Goal: Task Accomplishment & Management: Manage account settings

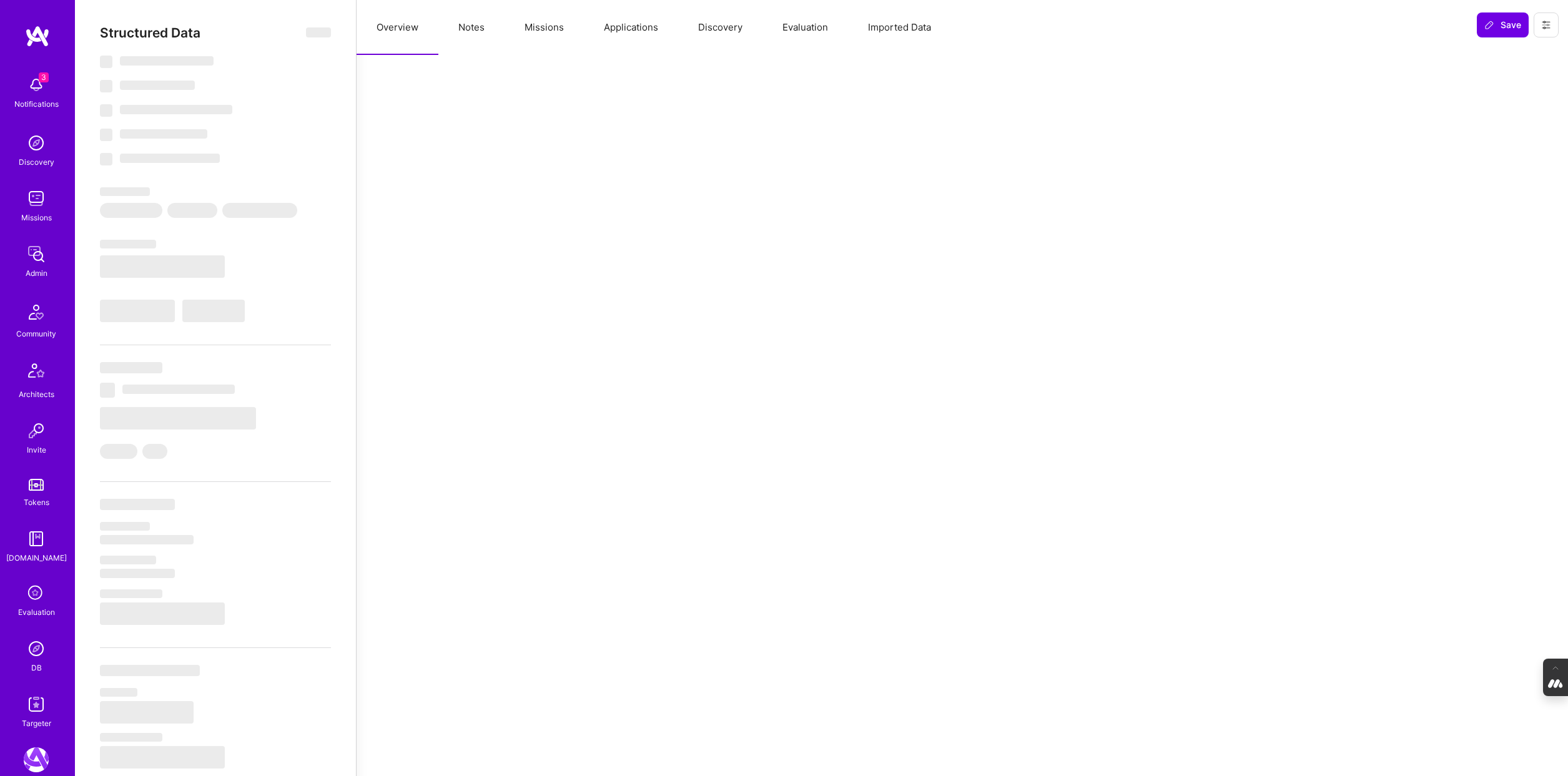
click at [800, 30] on button "Evaluation" at bounding box center [805, 28] width 86 height 55
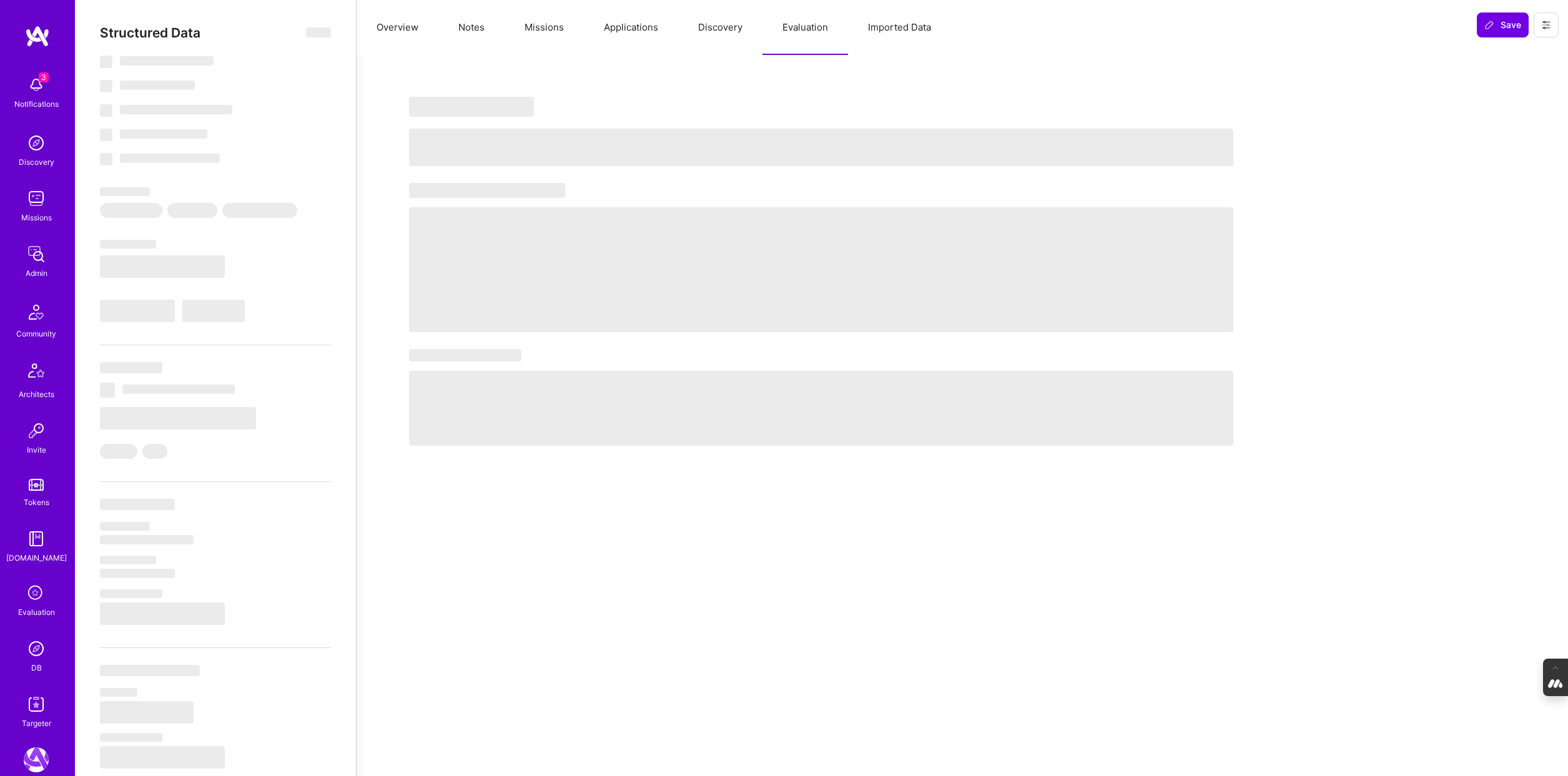
select select "Right Now"
select select "4"
select select "7"
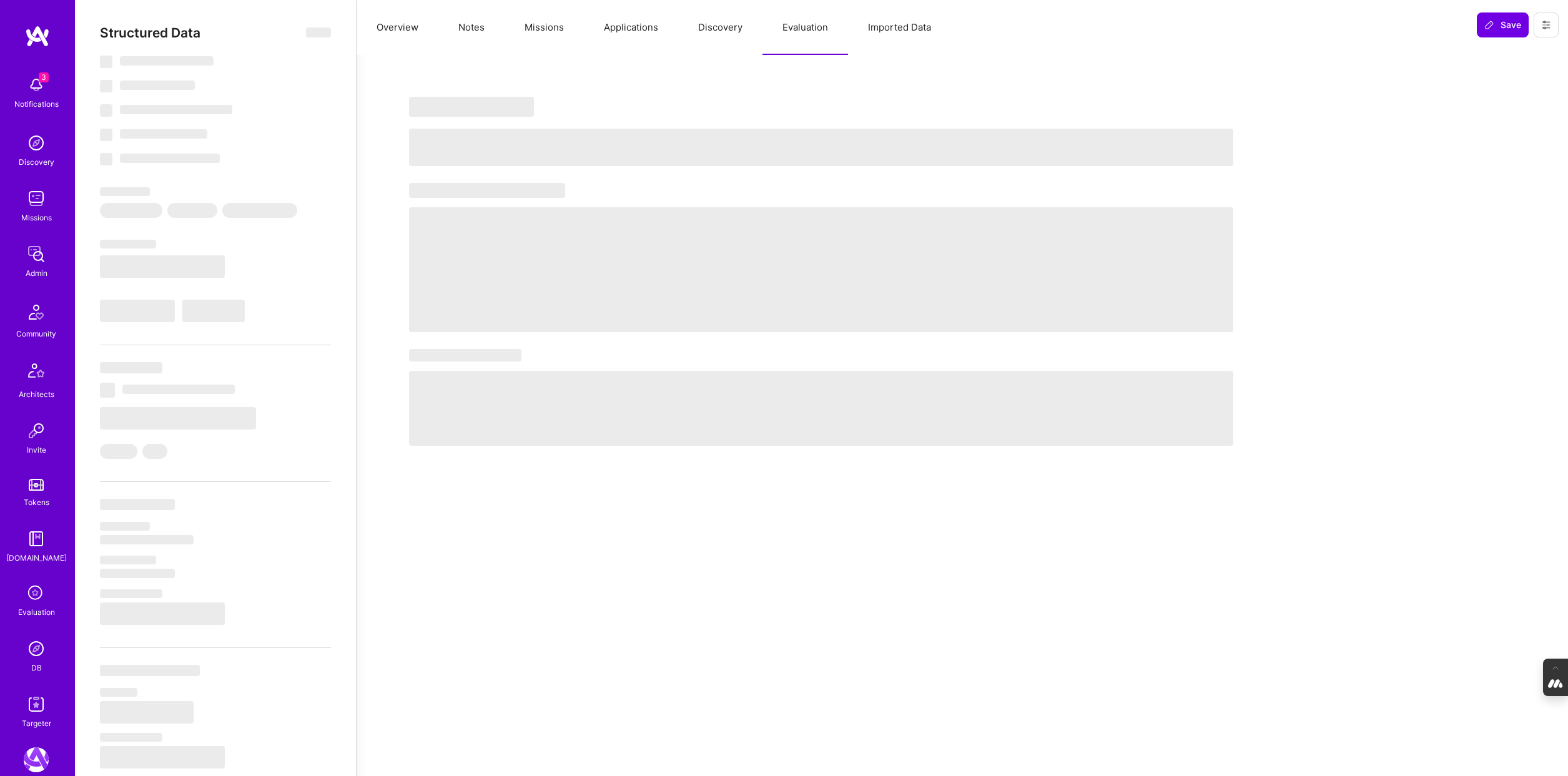
select select "DE"
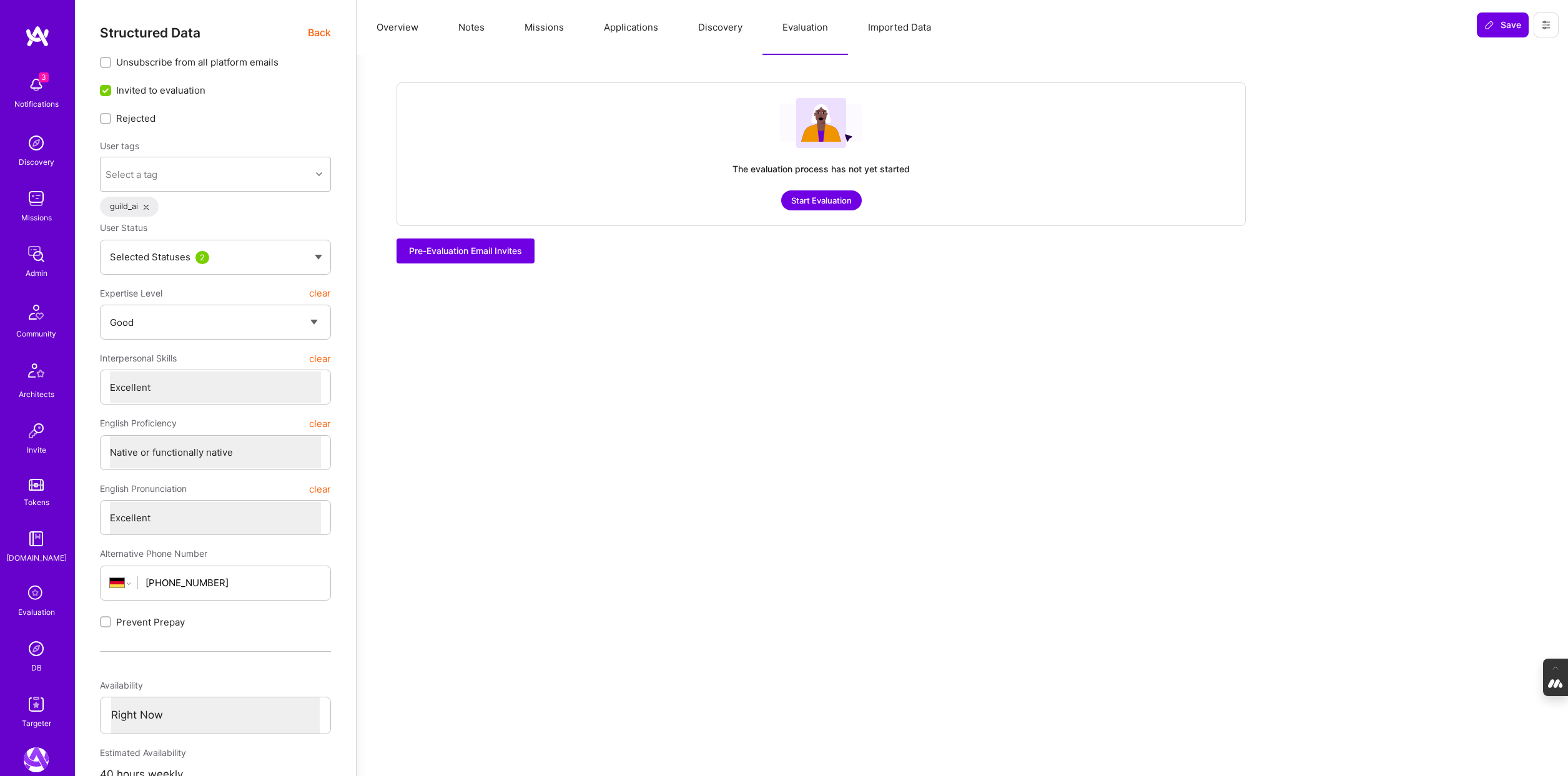
click at [715, 23] on button "Discovery" at bounding box center [720, 28] width 85 height 55
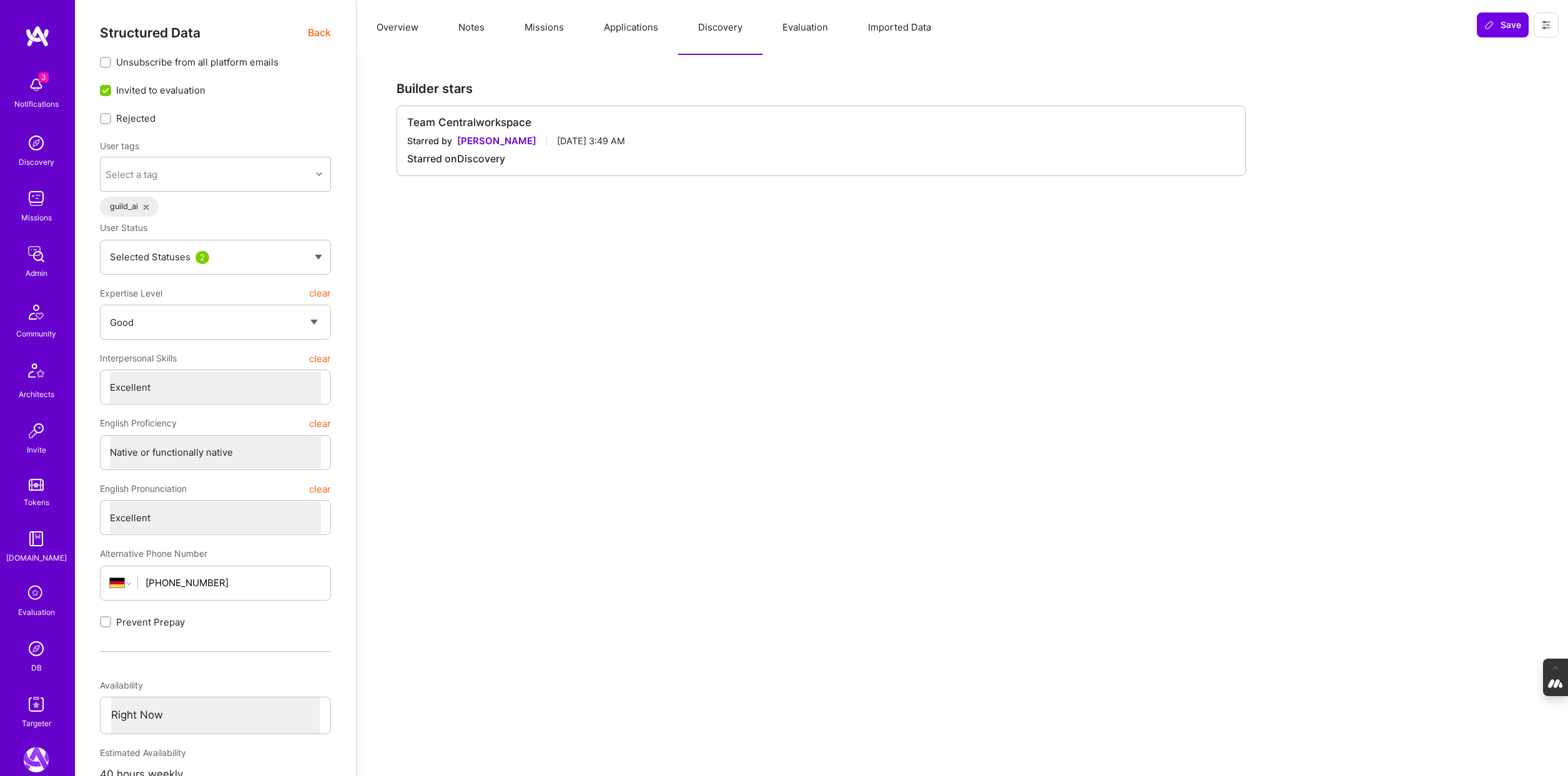
click at [823, 26] on button "Evaluation" at bounding box center [805, 28] width 86 height 55
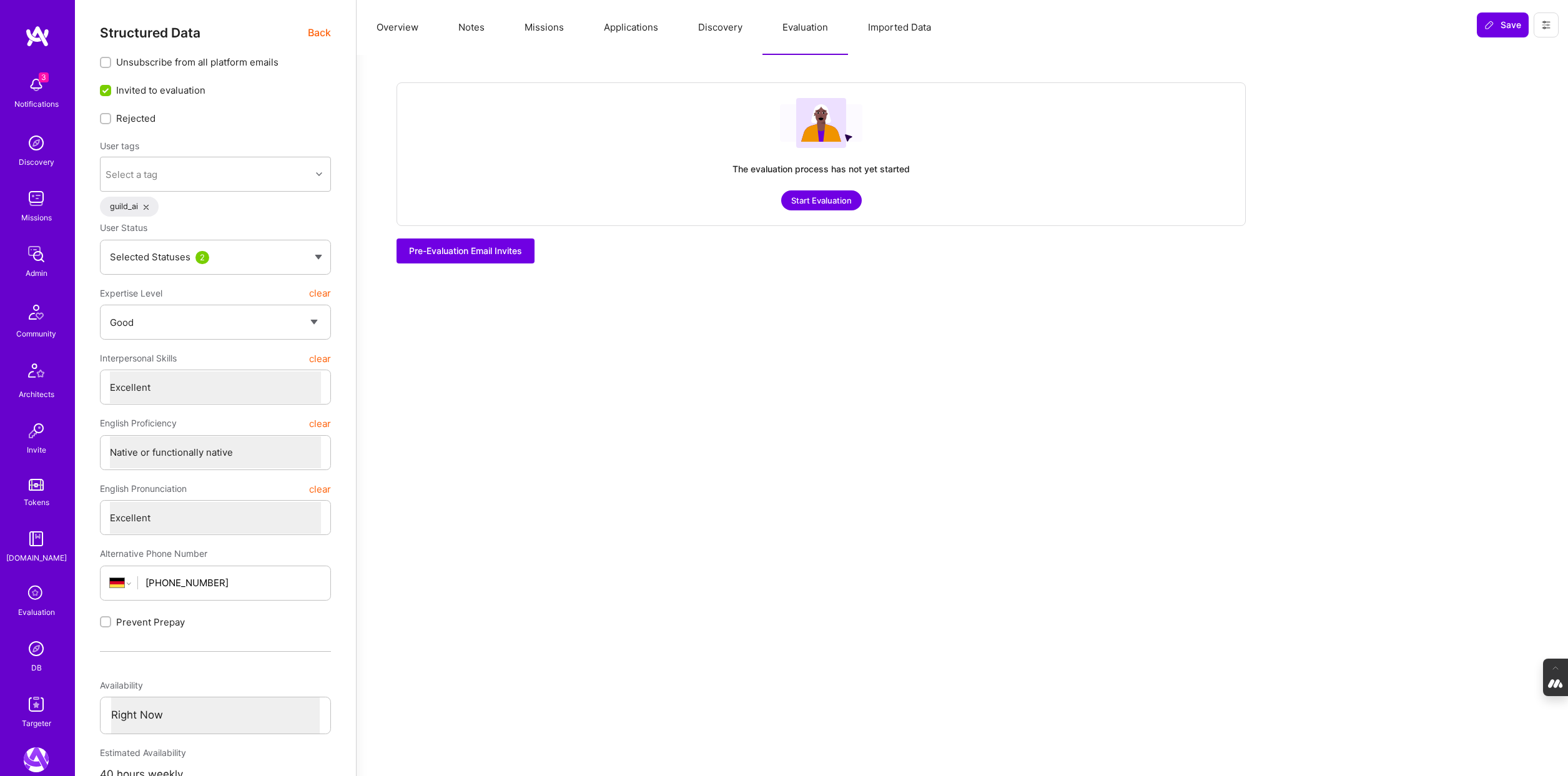
click at [692, 26] on button "Discovery" at bounding box center [720, 28] width 85 height 55
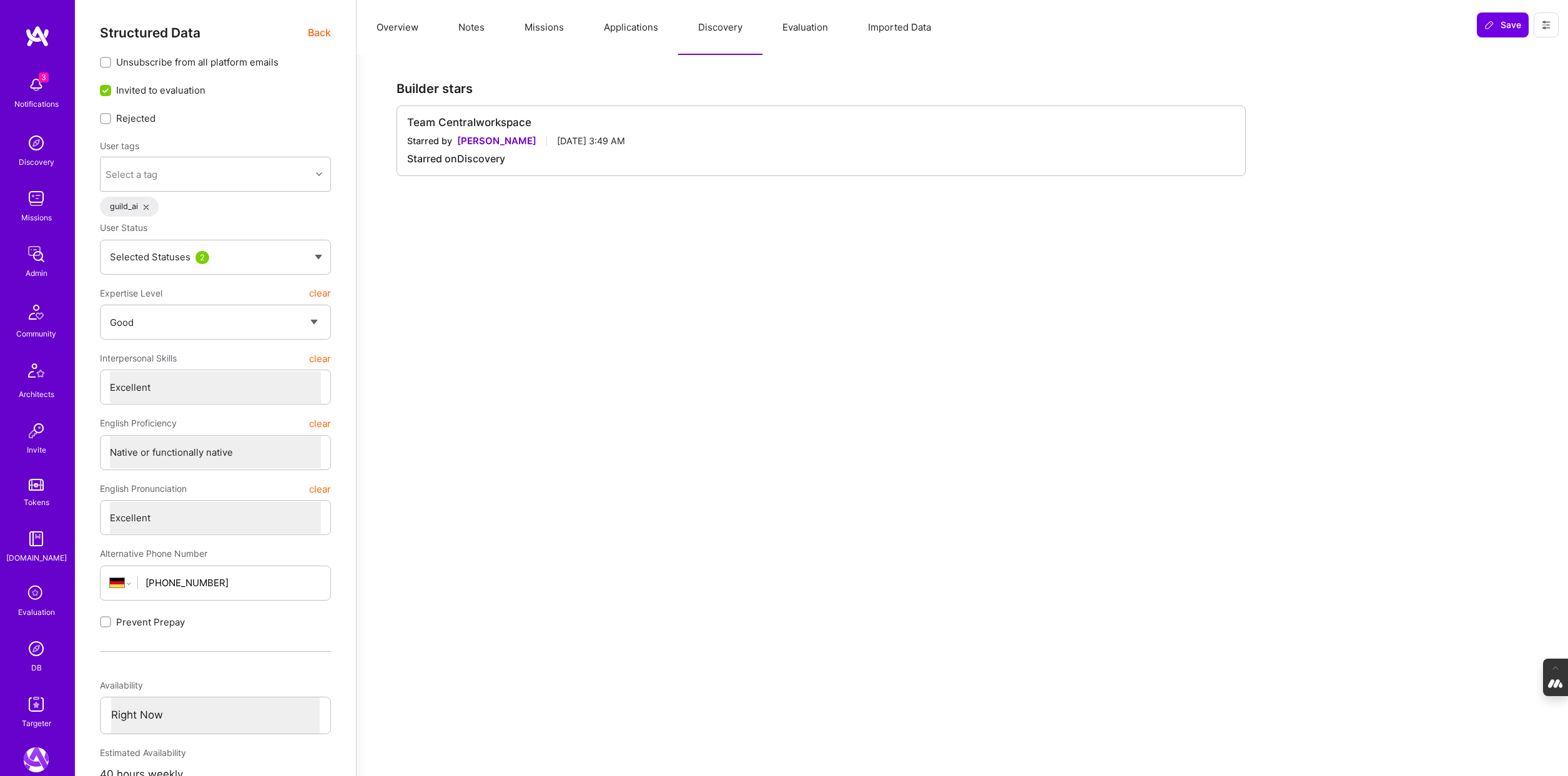
click at [620, 30] on button "Applications" at bounding box center [631, 28] width 94 height 55
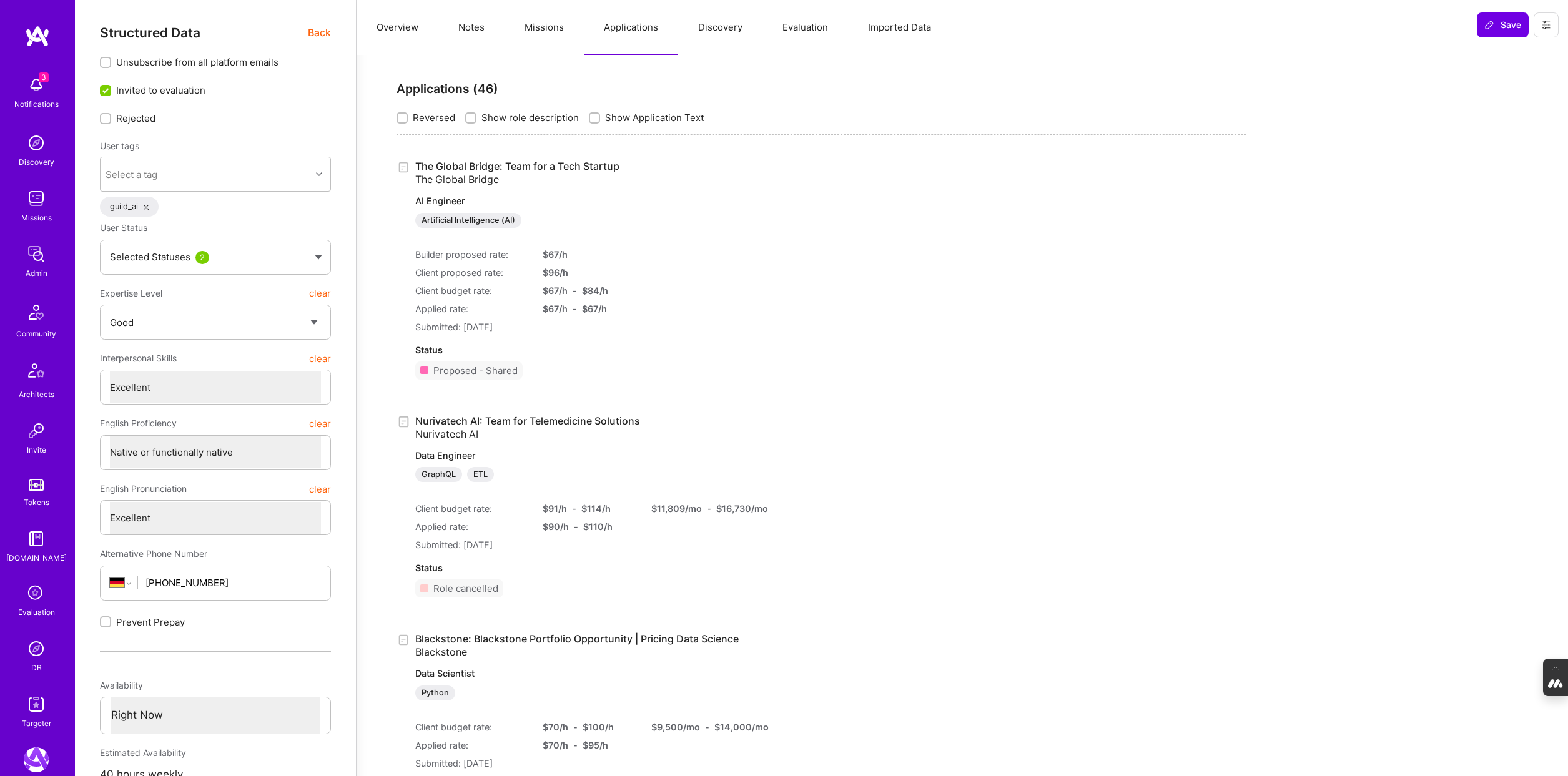
click at [532, 30] on button "Missions" at bounding box center [544, 28] width 80 height 55
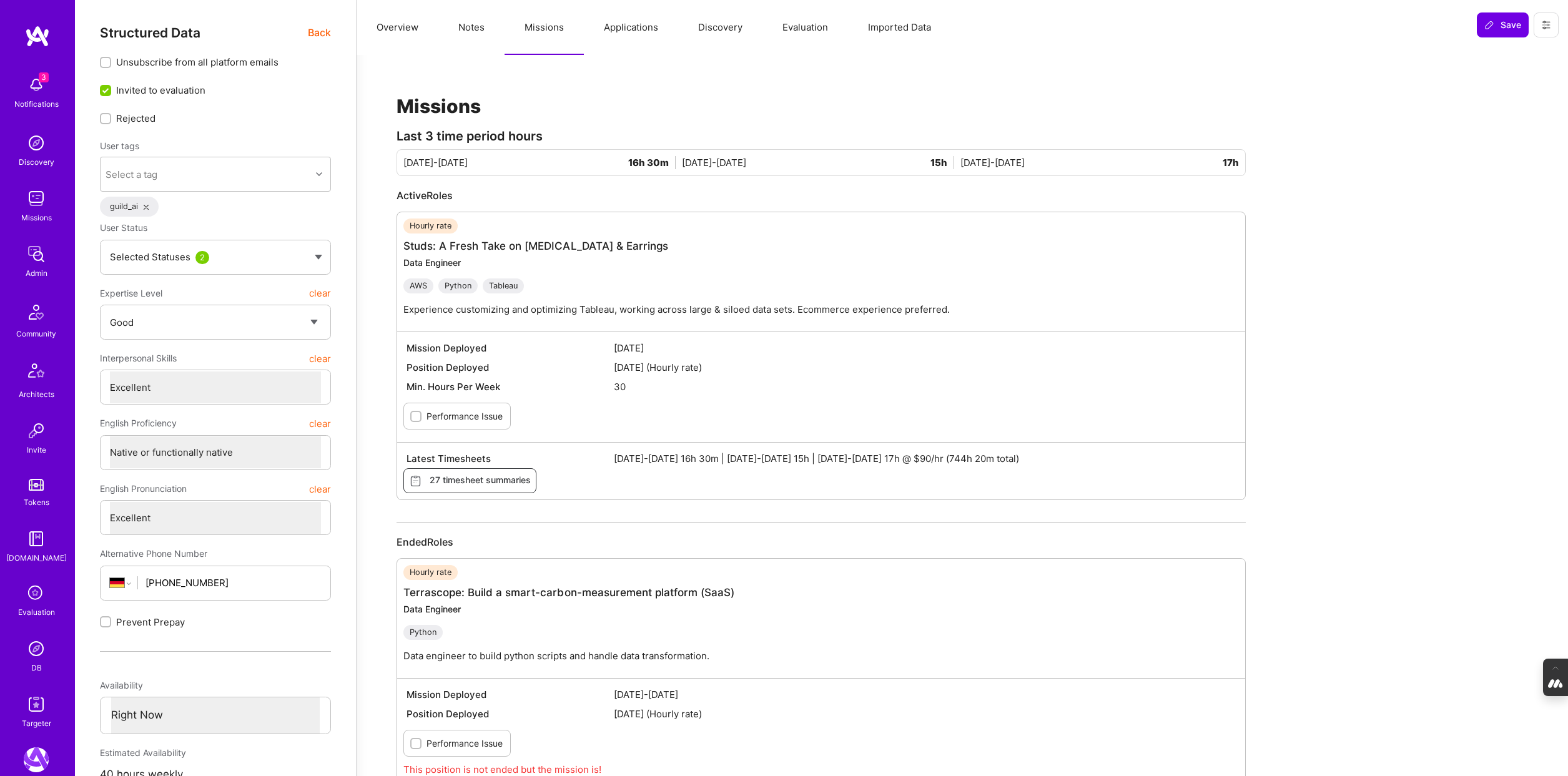
click at [465, 29] on button "Notes" at bounding box center [471, 28] width 66 height 55
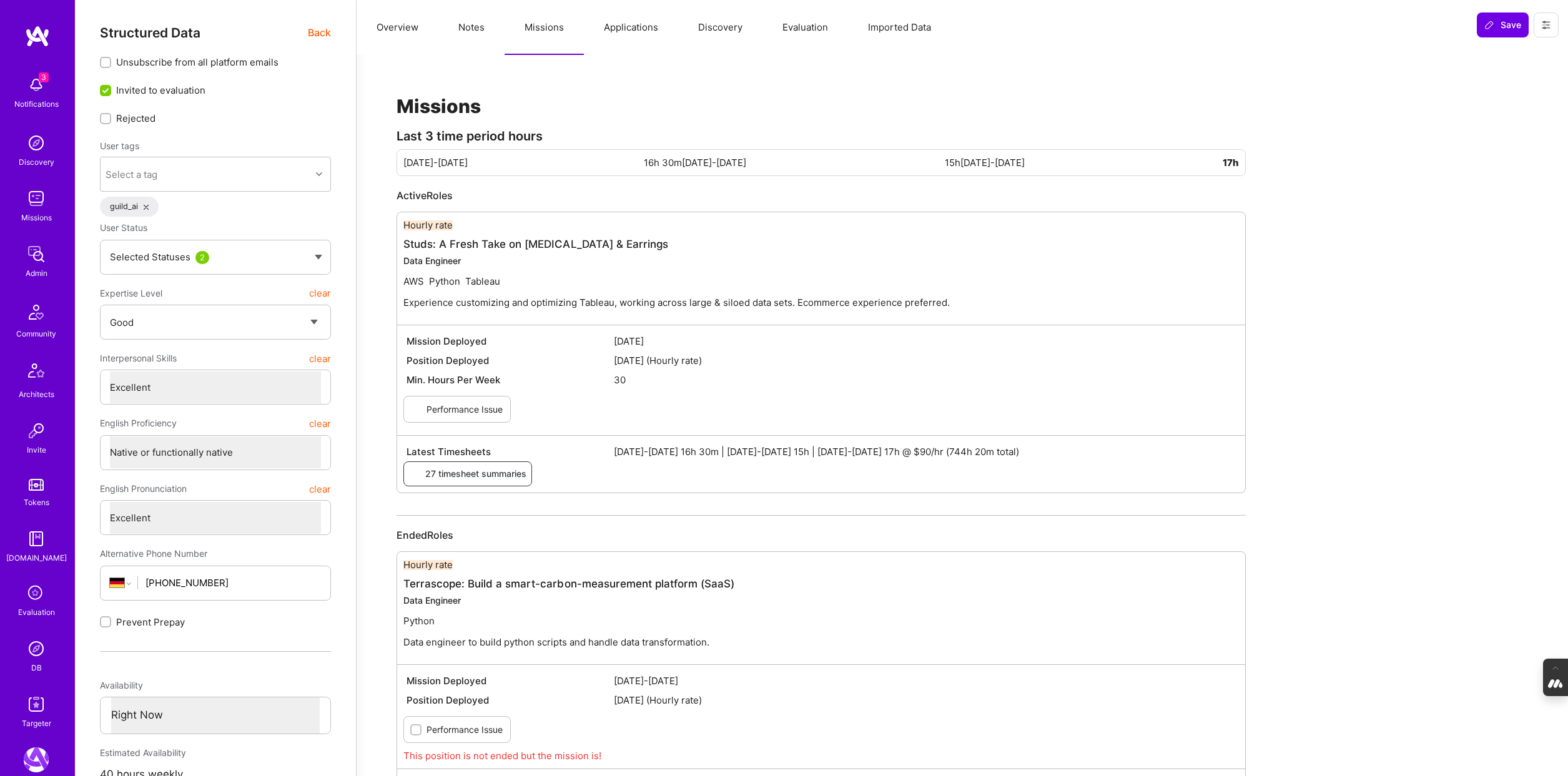
type textarea "x"
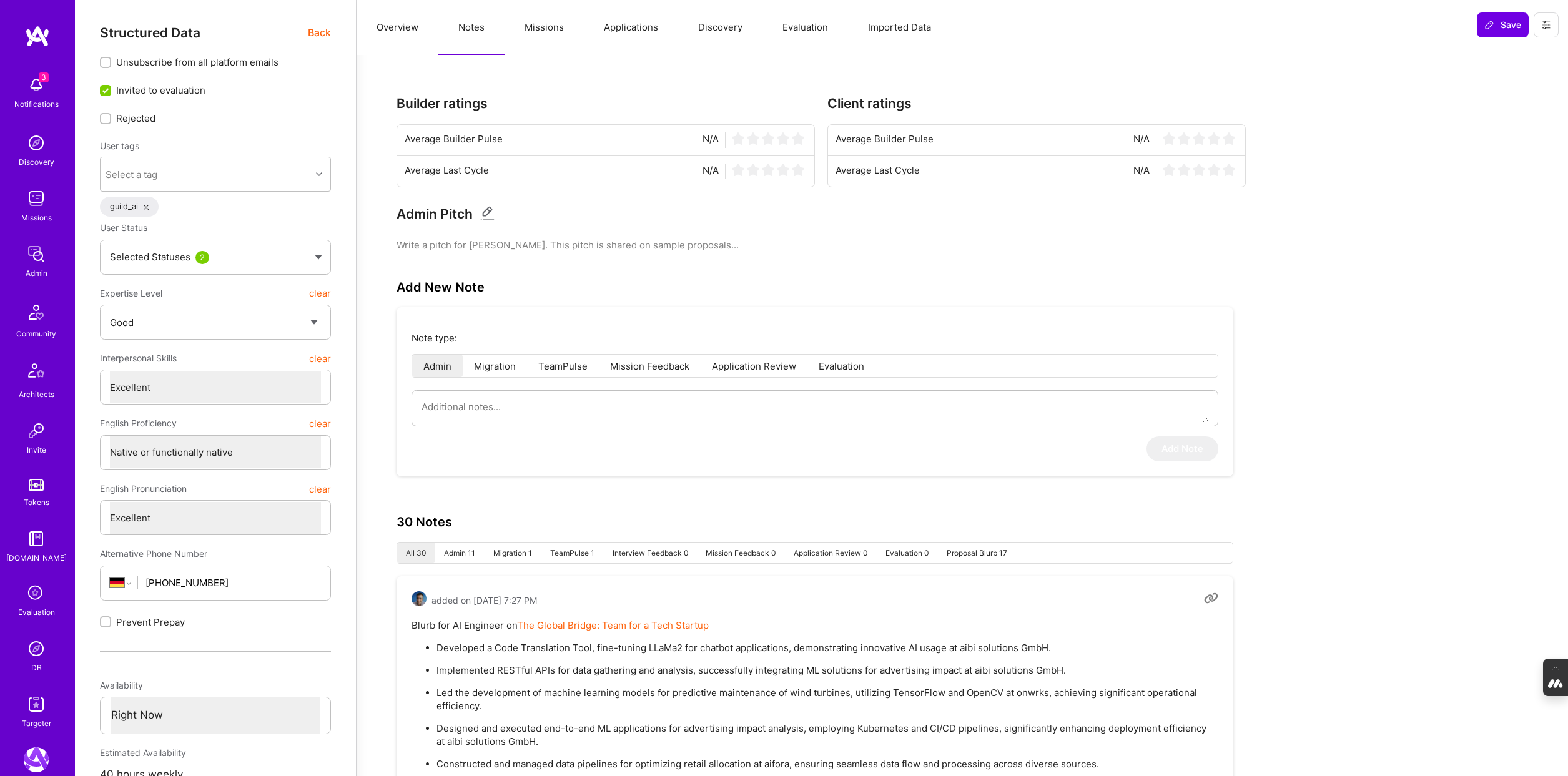
click at [397, 26] on button "Overview" at bounding box center [397, 28] width 82 height 55
